Goal: Book appointment/travel/reservation

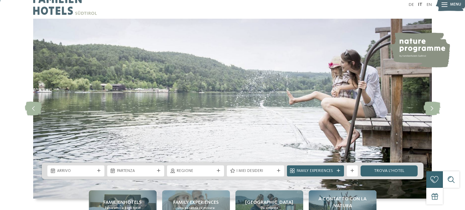
scroll to position [104, 0]
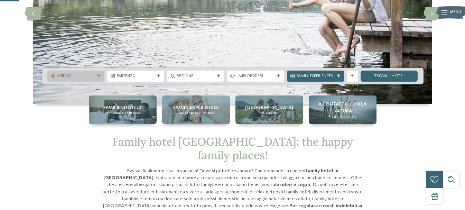
click at [98, 75] on icon at bounding box center [98, 75] width 3 height 3
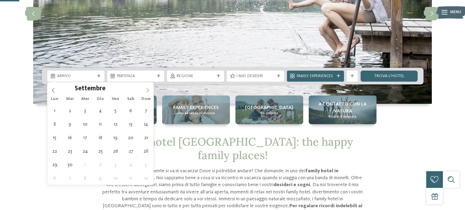
click at [149, 91] on icon at bounding box center [147, 90] width 5 height 5
type div "06.09.2025"
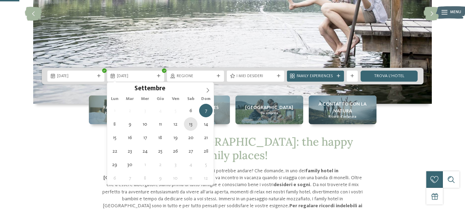
type div "13.09.2025"
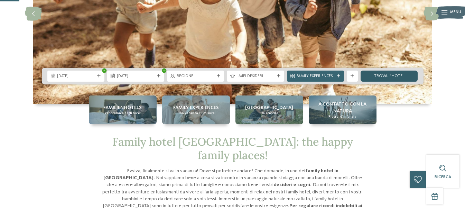
click at [378, 76] on link "trova l’hotel" at bounding box center [389, 76] width 57 height 11
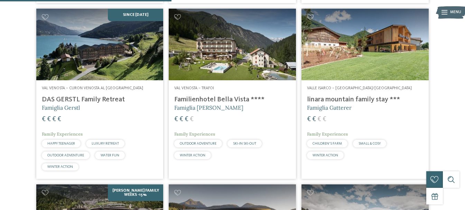
scroll to position [655, 0]
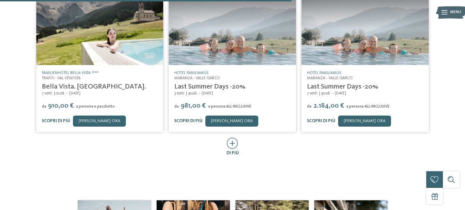
scroll to position [346, 0]
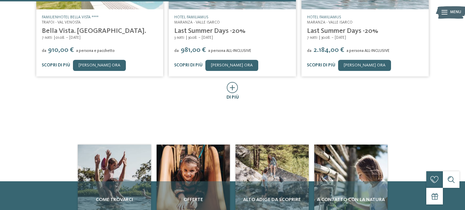
click at [229, 86] on icon at bounding box center [232, 87] width 11 height 11
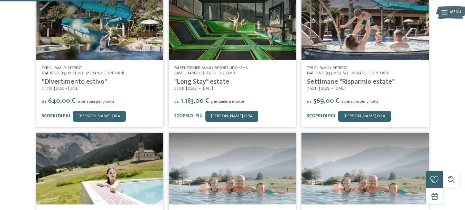
scroll to position [138, 0]
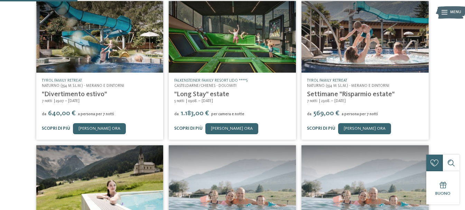
click at [342, 80] on link "TYROL family retreat" at bounding box center [327, 80] width 40 height 4
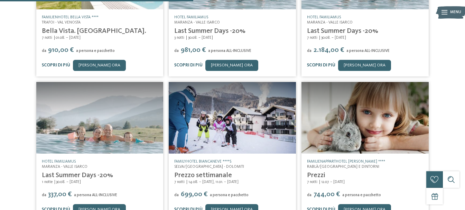
scroll to position [415, 0]
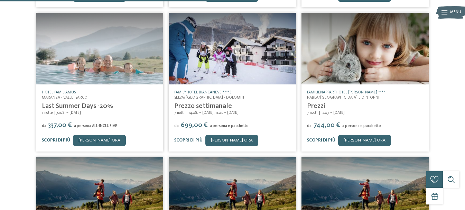
click at [58, 91] on link "Hotel Familiamus" at bounding box center [59, 92] width 34 height 4
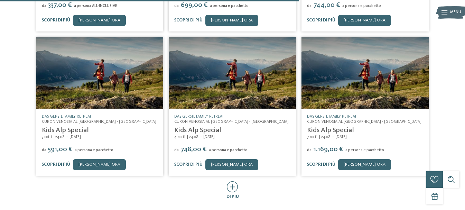
scroll to position [553, 0]
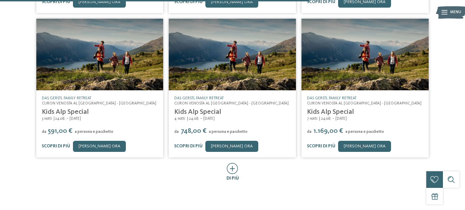
click at [232, 169] on icon at bounding box center [232, 168] width 11 height 11
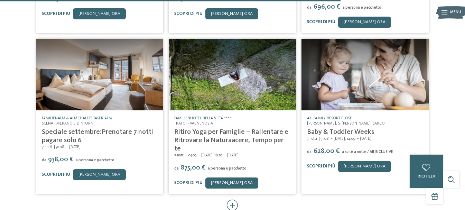
scroll to position [899, 0]
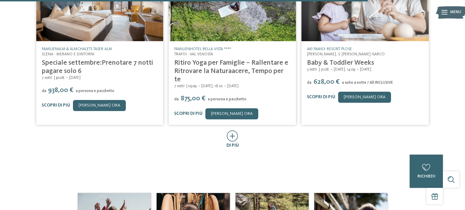
click at [235, 130] on icon at bounding box center [232, 135] width 11 height 11
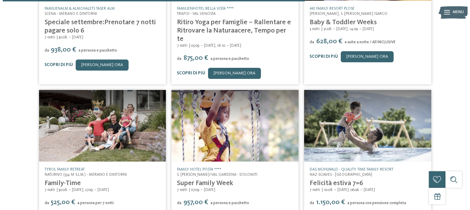
scroll to position [1003, 0]
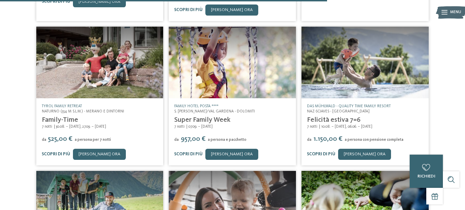
click at [53, 117] on link "Family-Time" at bounding box center [60, 120] width 36 height 7
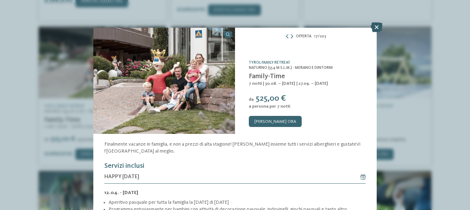
click at [380, 24] on icon at bounding box center [377, 27] width 12 height 10
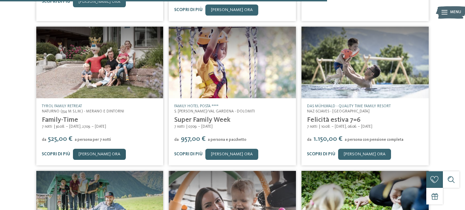
click at [93, 149] on link "[PERSON_NAME] ora" at bounding box center [99, 154] width 53 height 11
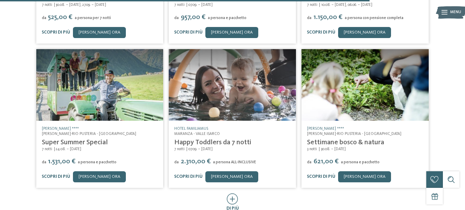
scroll to position [1141, 0]
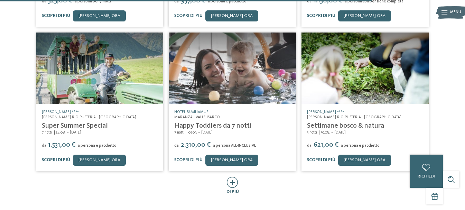
click at [235, 177] on icon at bounding box center [232, 182] width 11 height 11
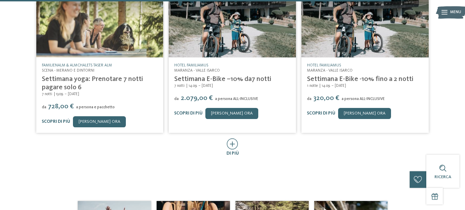
scroll to position [1487, 0]
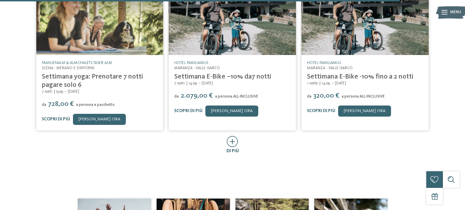
click at [234, 136] on icon at bounding box center [232, 141] width 11 height 11
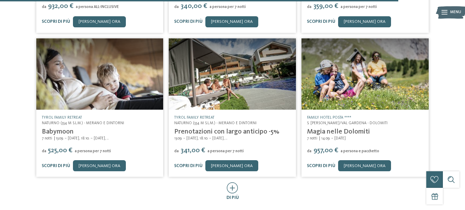
scroll to position [1729, 0]
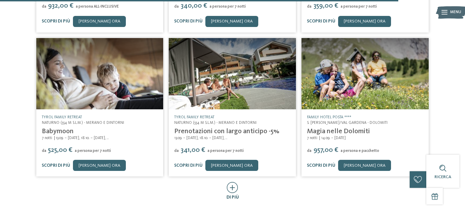
click at [234, 182] on icon at bounding box center [232, 187] width 11 height 11
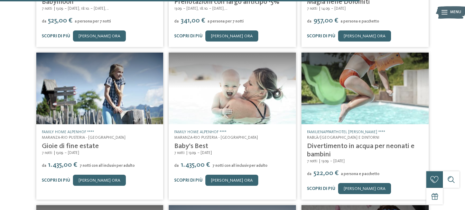
scroll to position [1867, 0]
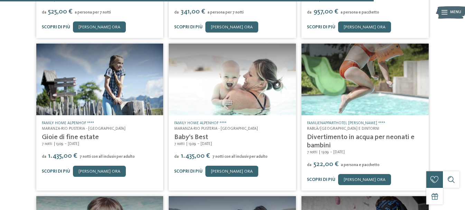
click at [66, 121] on link "Family Home Alpenhof ****" at bounding box center [68, 123] width 52 height 4
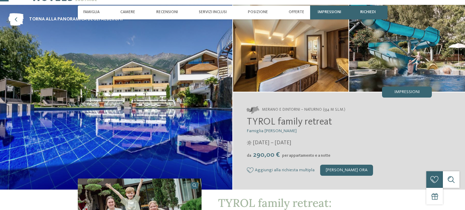
scroll to position [35, 0]
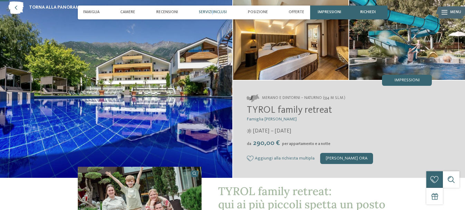
click at [213, 9] on div "Servizi inclusi" at bounding box center [213, 13] width 34 height 14
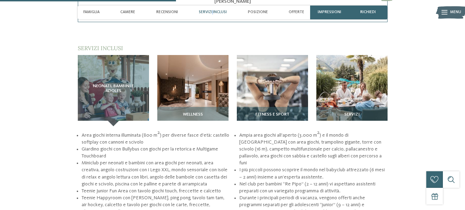
scroll to position [733, 0]
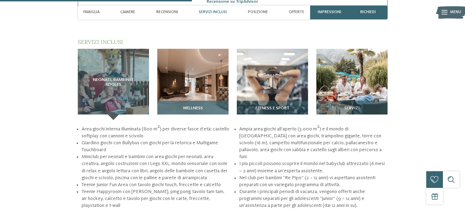
click at [196, 108] on span "Wellness" at bounding box center [193, 108] width 20 height 5
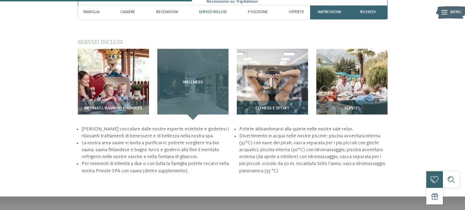
click at [197, 82] on span "Wellness" at bounding box center [193, 82] width 20 height 5
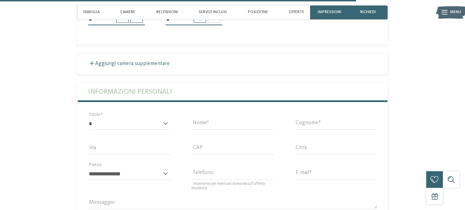
scroll to position [1348, 0]
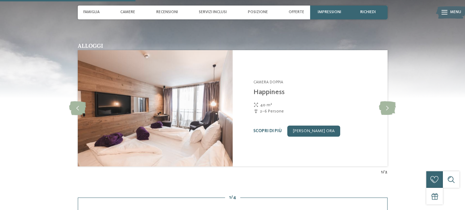
scroll to position [657, 0]
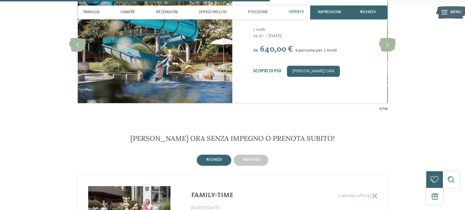
scroll to position [1087, 0]
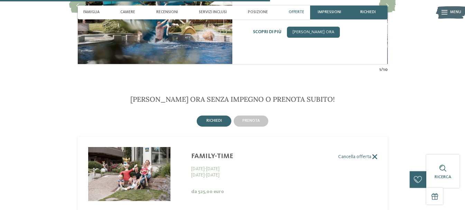
click at [214, 154] on label "Cancella offerta" at bounding box center [227, 157] width 299 height 6
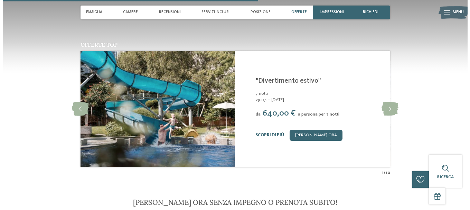
scroll to position [984, 0]
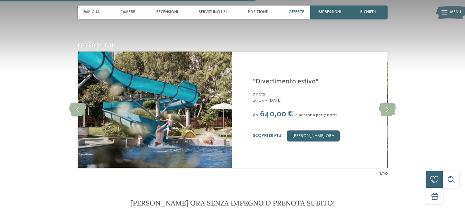
click at [145, 81] on img at bounding box center [154, 110] width 155 height 116
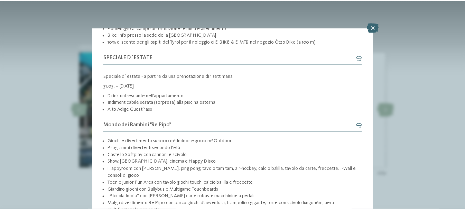
scroll to position [173, 0]
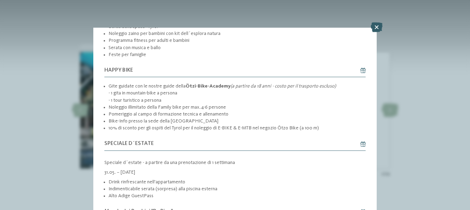
click at [378, 25] on icon at bounding box center [377, 27] width 12 height 10
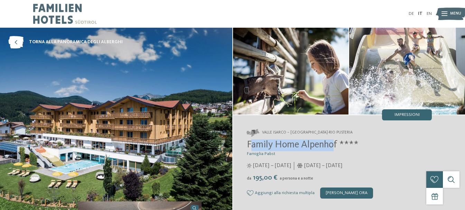
drag, startPoint x: 249, startPoint y: 142, endPoint x: 336, endPoint y: 150, distance: 87.2
click at [336, 150] on h2 "Family Home Alpenhof ****" at bounding box center [339, 145] width 185 height 12
copy span "amily Home Alpenho"
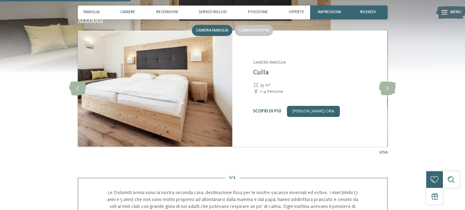
scroll to position [553, 0]
